Goal: Find specific page/section: Find specific page/section

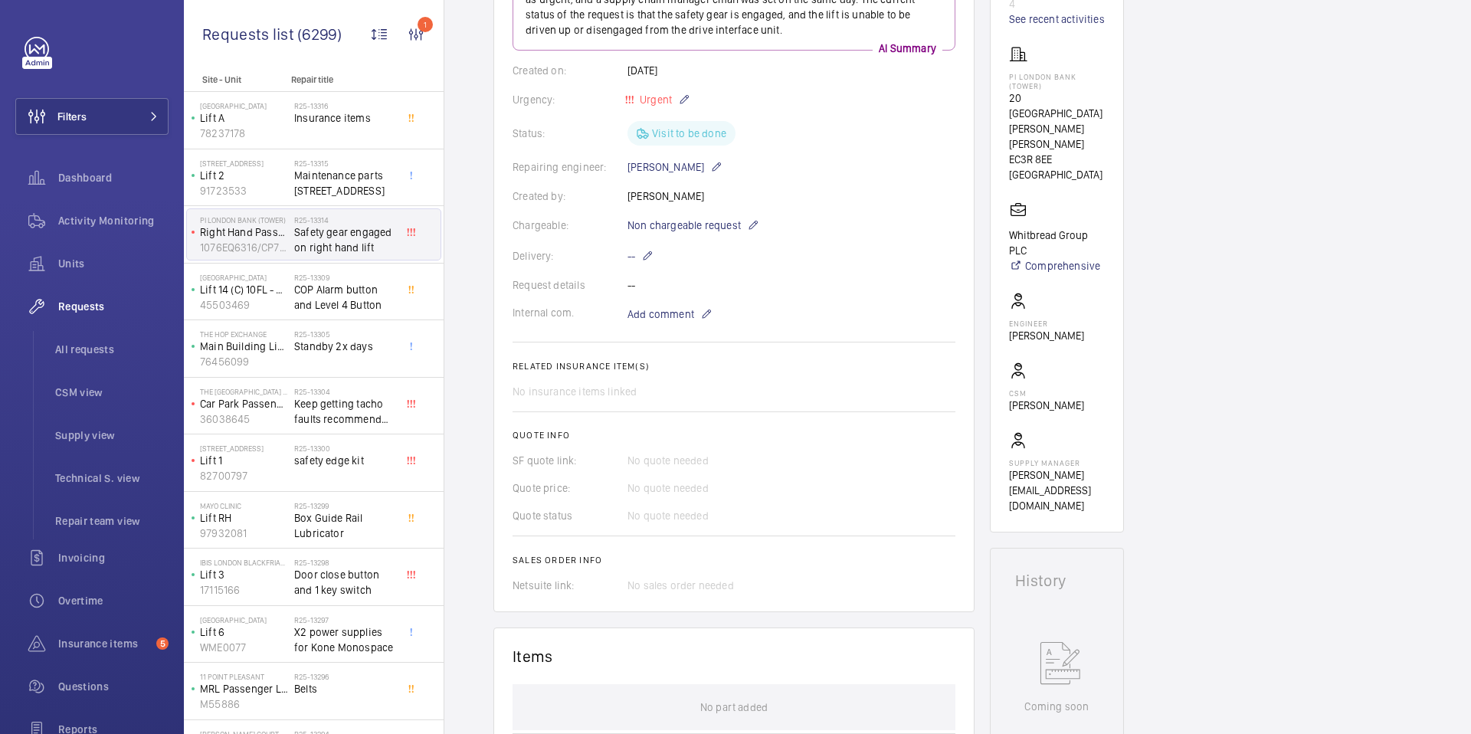
scroll to position [222, 0]
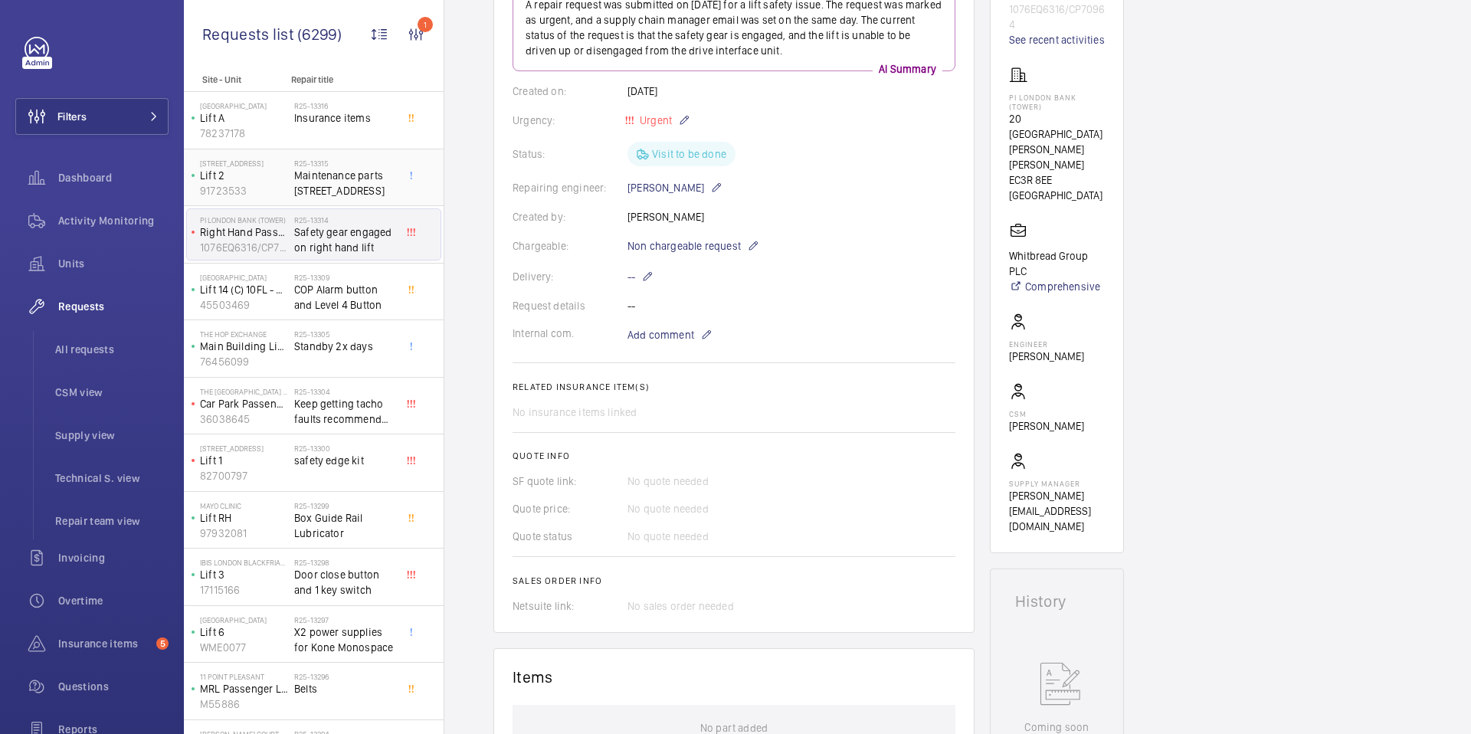
click at [362, 199] on div "R25-13315 Maintenance parts [STREET_ADDRESS]" at bounding box center [344, 181] width 101 height 44
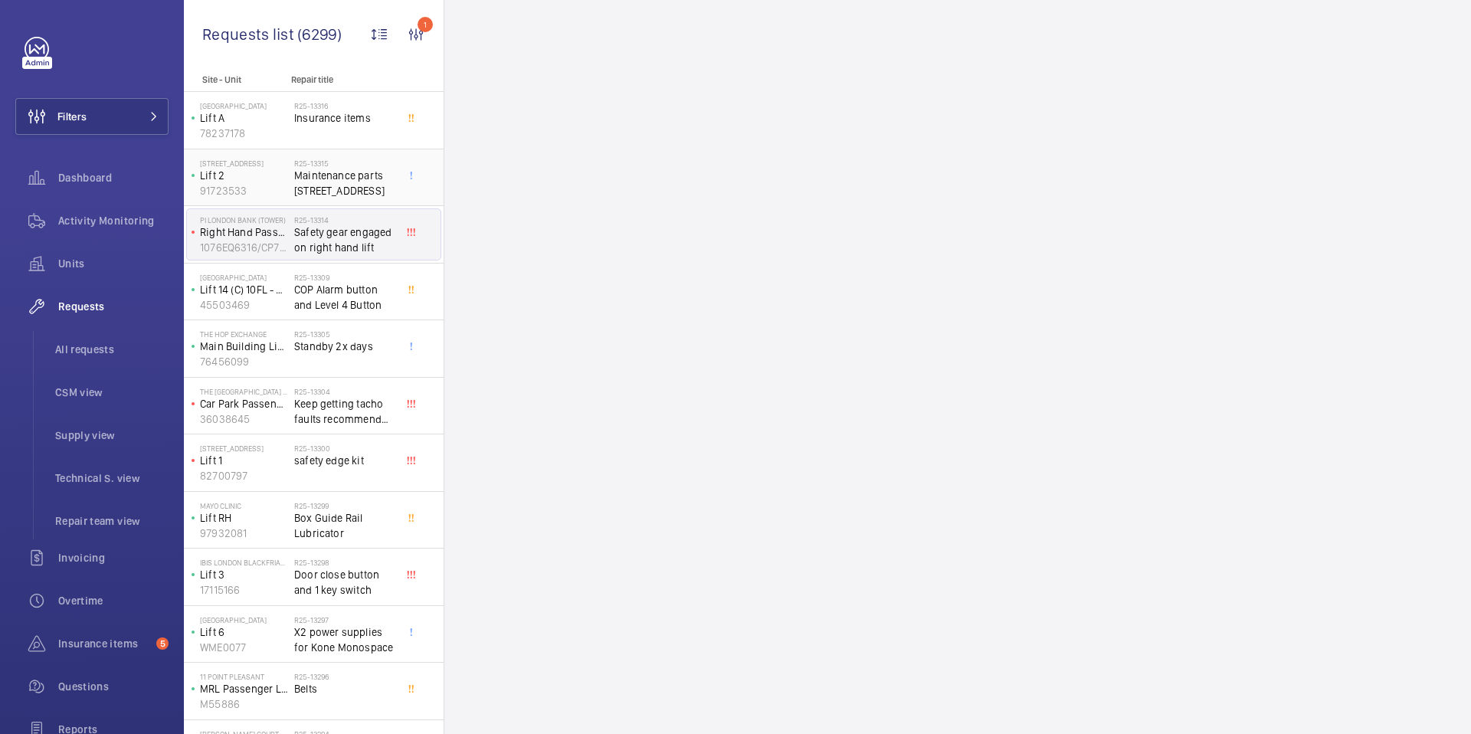
click at [354, 172] on span "Maintenance parts [STREET_ADDRESS]" at bounding box center [344, 183] width 101 height 31
click at [349, 113] on span "Insurance items" at bounding box center [344, 117] width 101 height 15
click at [249, 290] on p "Lift 14 (C) 10FL - KL C" at bounding box center [244, 289] width 88 height 15
click at [251, 292] on p "Lift 14 (C) 10FL - KL C" at bounding box center [244, 289] width 88 height 15
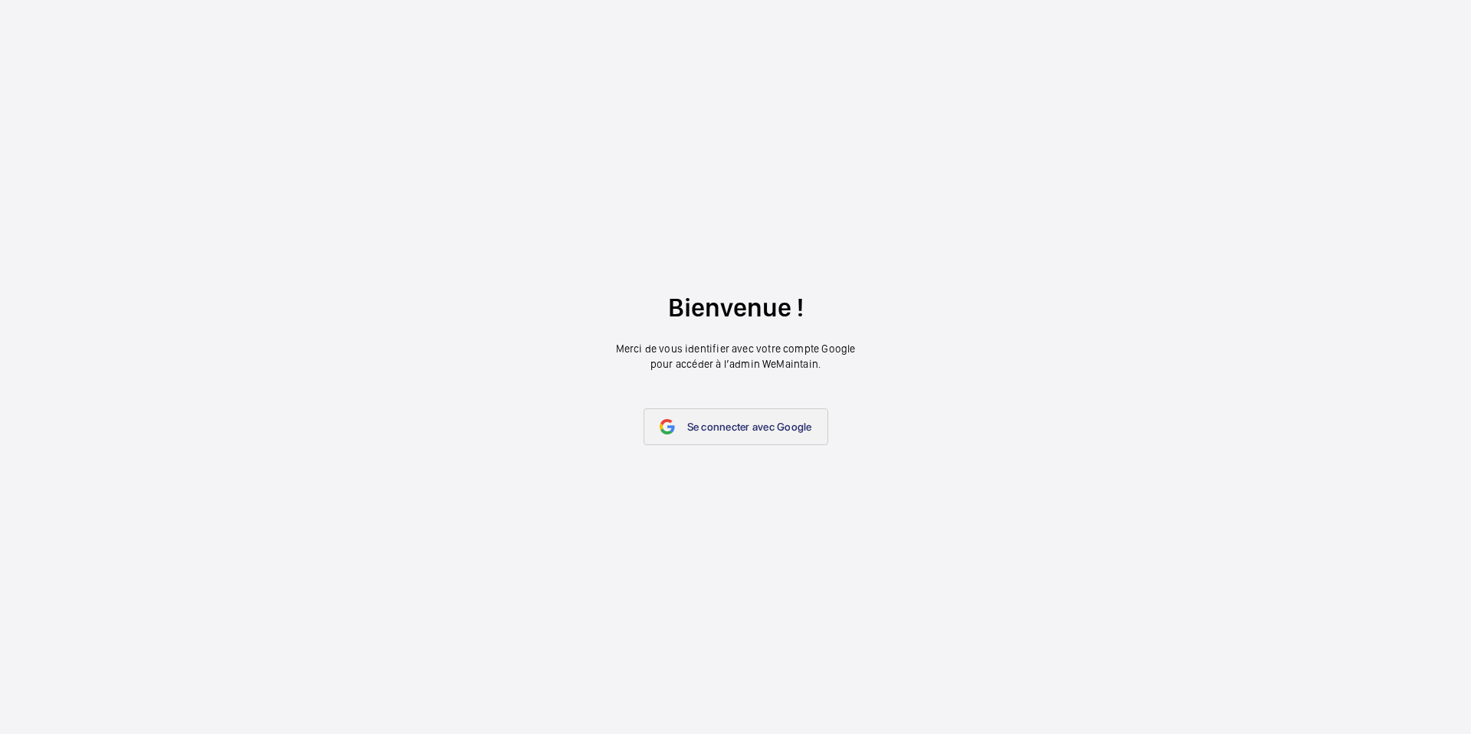
click at [718, 415] on link "Se connecter avec Google" at bounding box center [736, 426] width 185 height 37
